Goal: Information Seeking & Learning: Learn about a topic

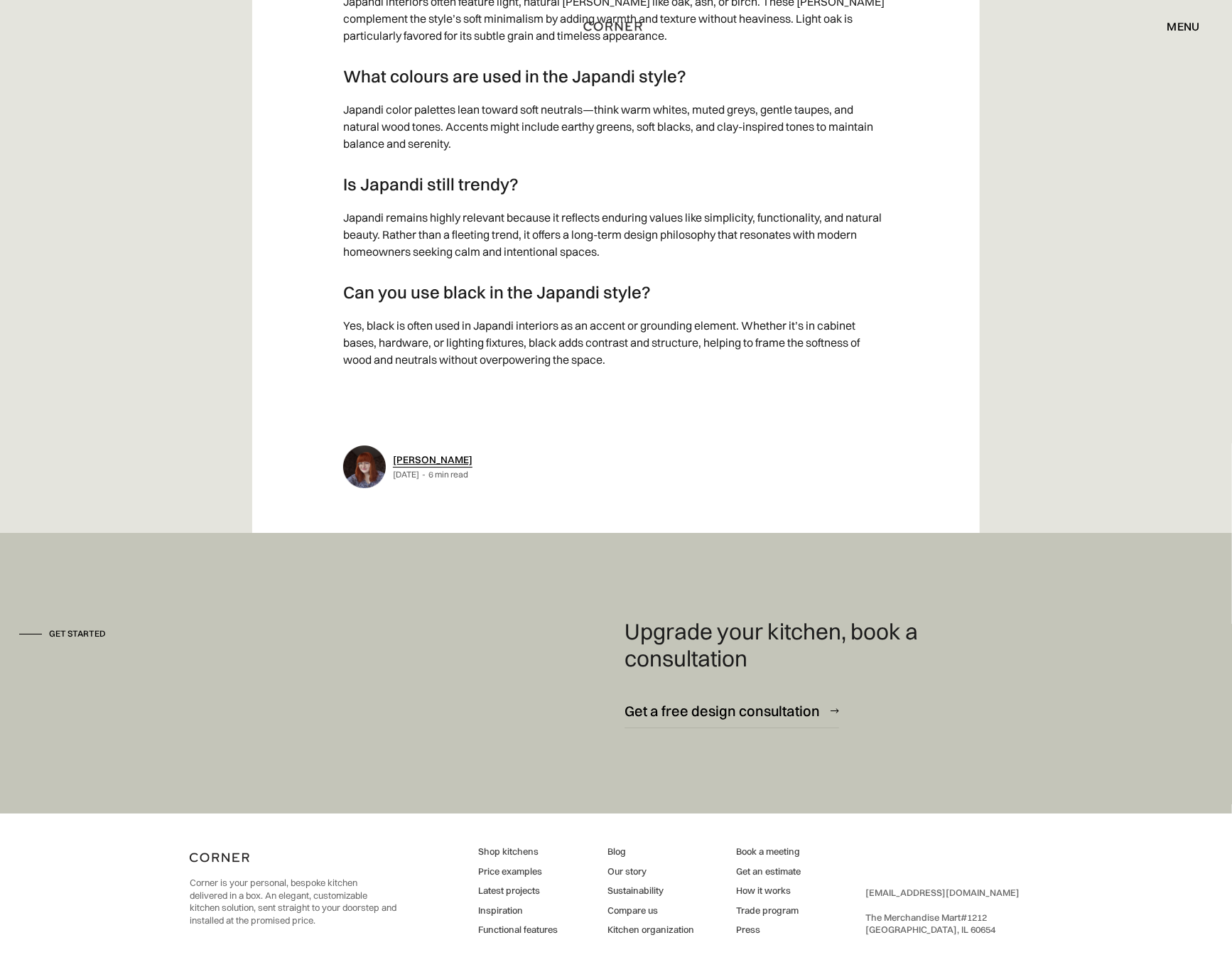
scroll to position [8585, 0]
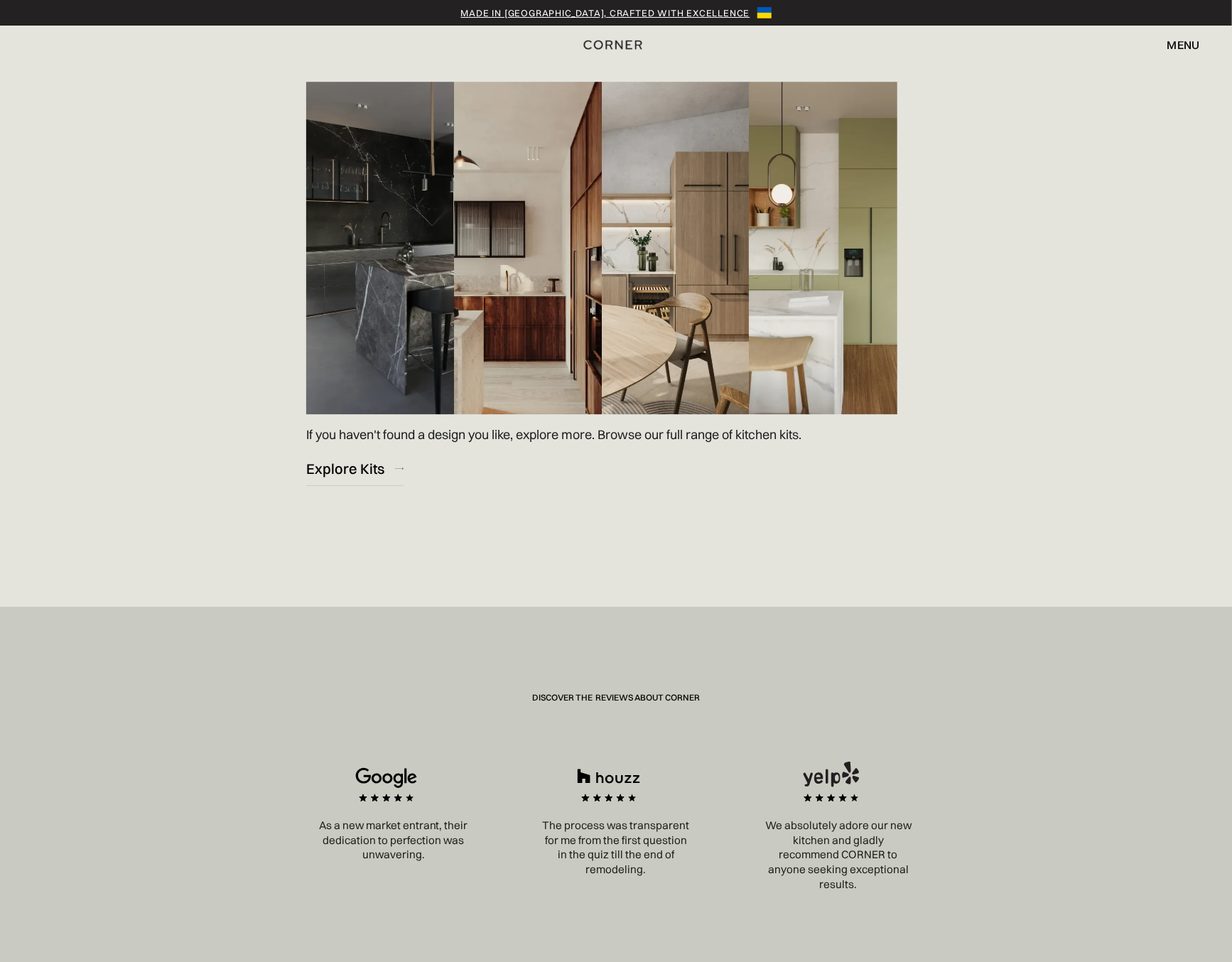
scroll to position [2629, 0]
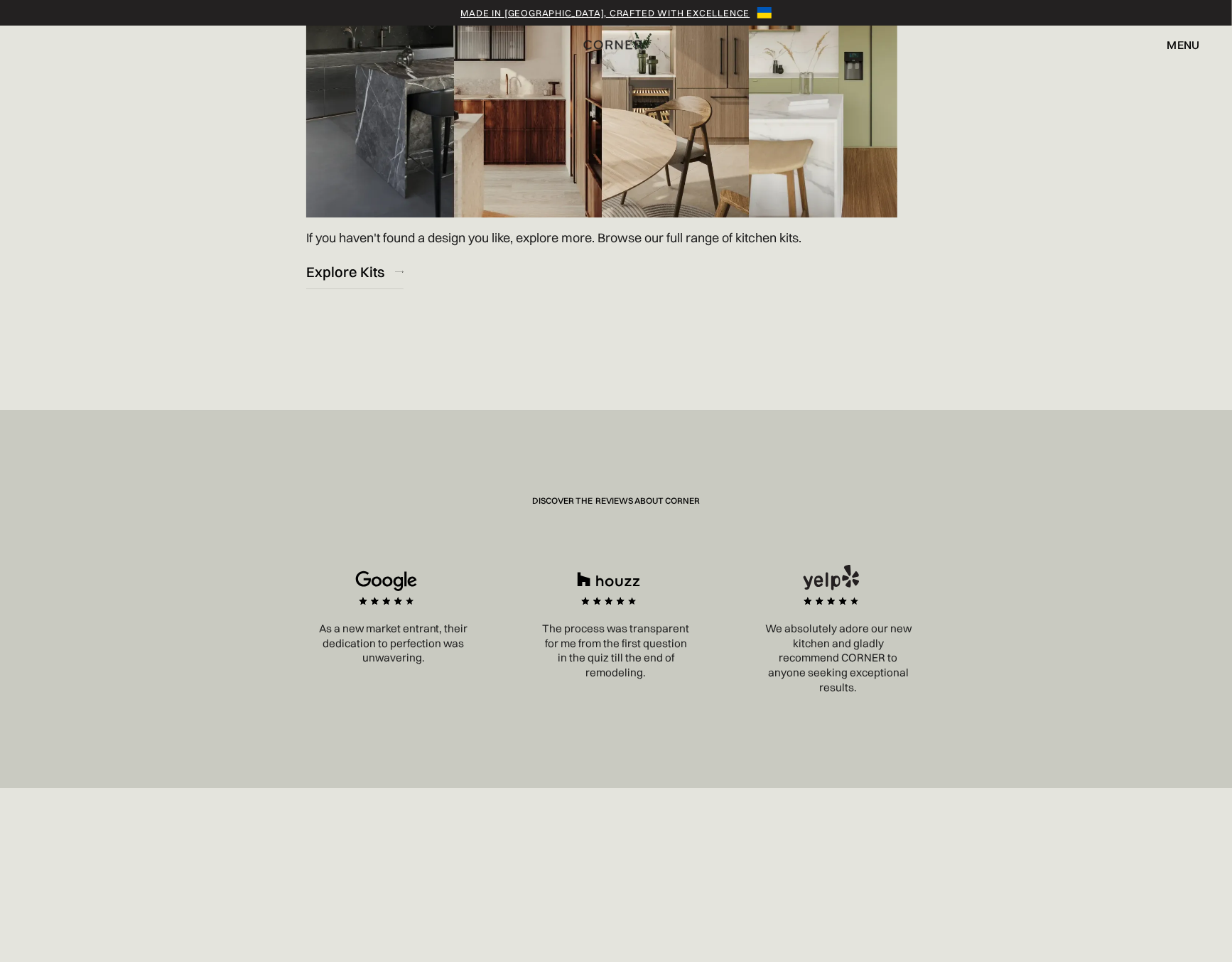
scroll to position [2653, 0]
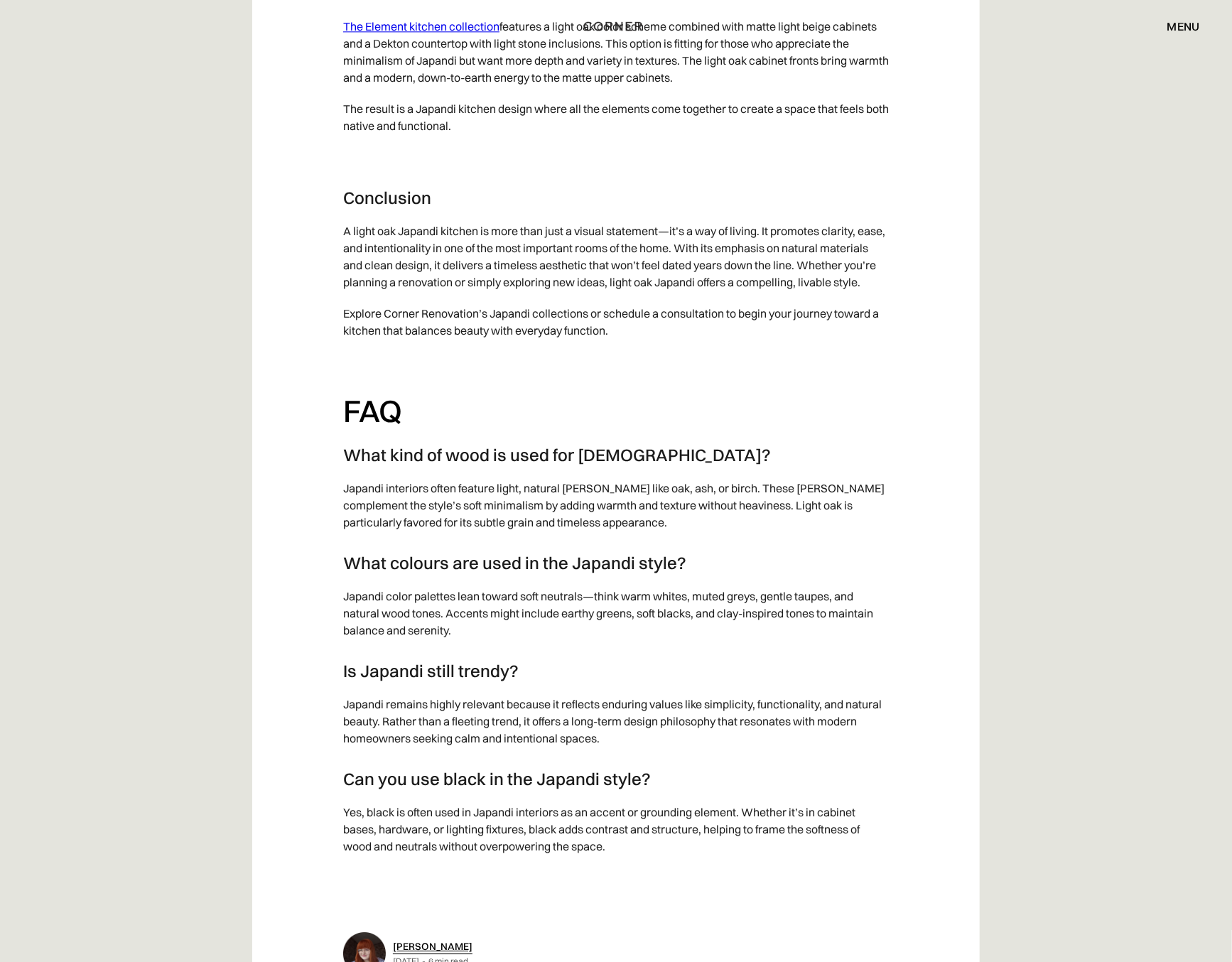
scroll to position [8100, 0]
